Goal: Transaction & Acquisition: Purchase product/service

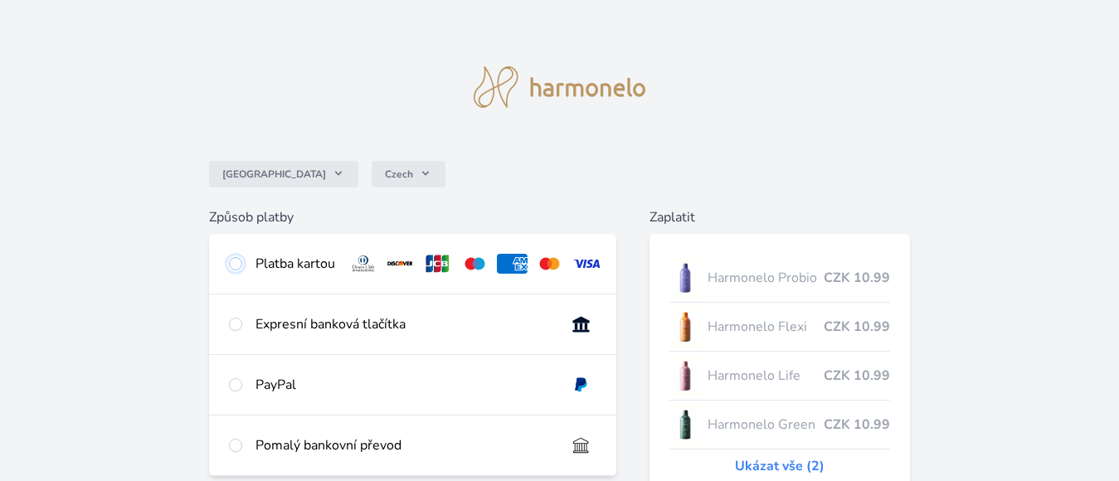
click at [236, 262] on input "radio" at bounding box center [235, 263] width 13 height 13
radio input "true"
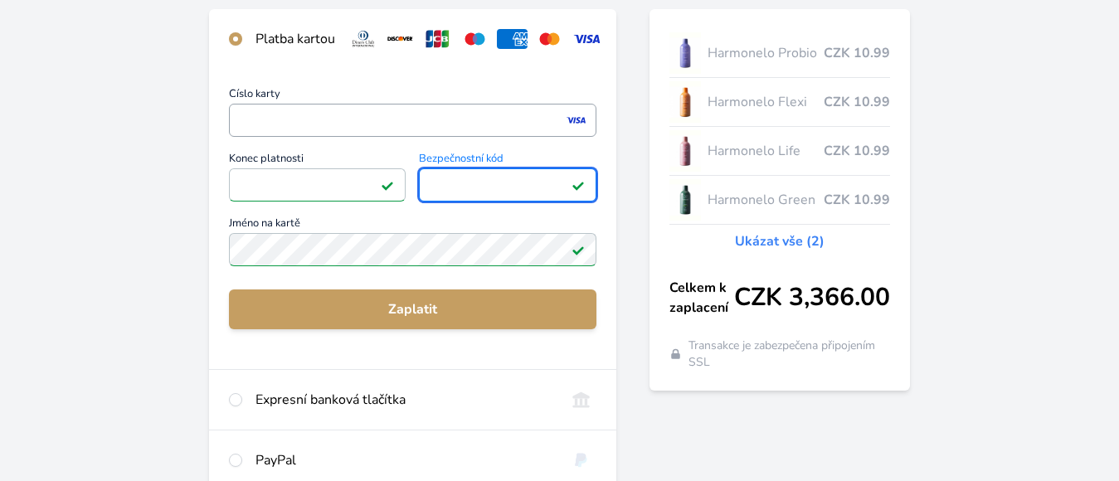
scroll to position [237, 0]
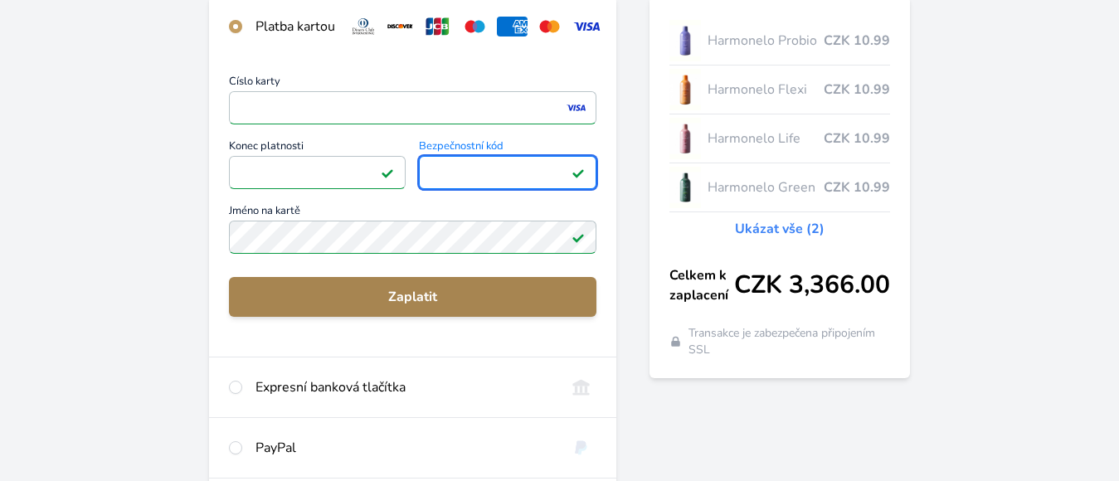
click at [412, 307] on span "Zaplatit" at bounding box center [413, 297] width 342 height 20
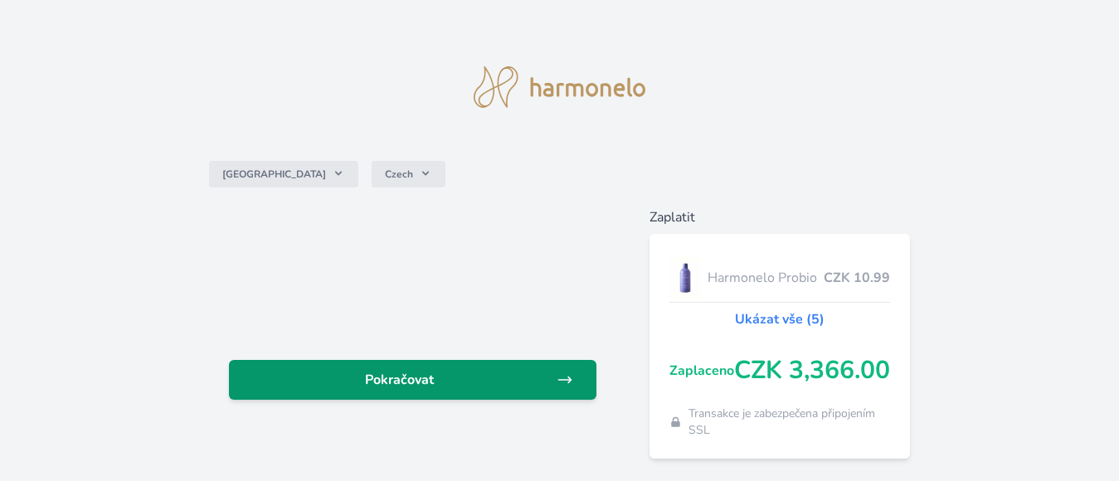
click at [409, 382] on span "Pokračovat" at bounding box center [399, 380] width 315 height 20
